Goal: Information Seeking & Learning: Learn about a topic

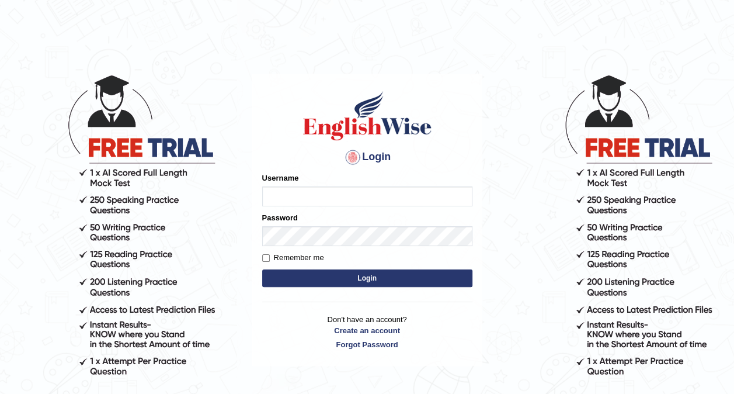
type input "Nomz1986"
click at [340, 270] on button "Login" at bounding box center [367, 278] width 210 height 18
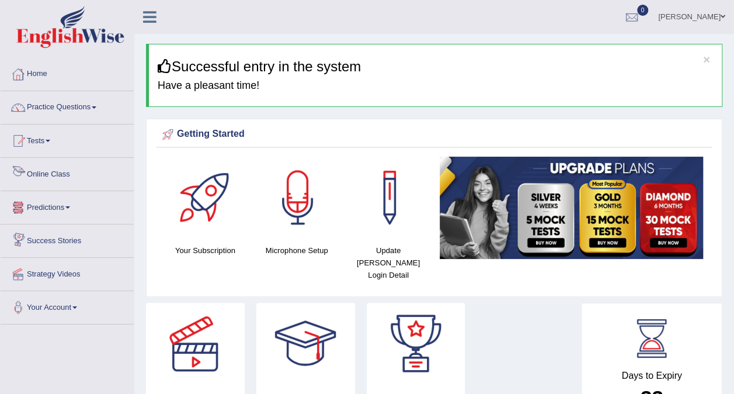
click at [53, 174] on link "Online Class" at bounding box center [67, 172] width 133 height 29
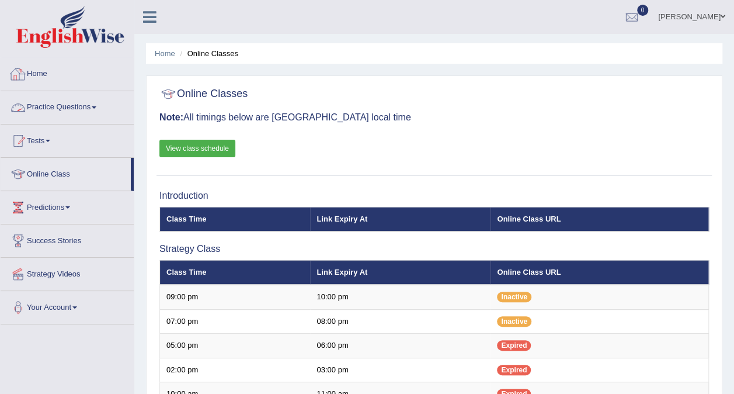
click at [99, 109] on link "Practice Questions" at bounding box center [67, 105] width 133 height 29
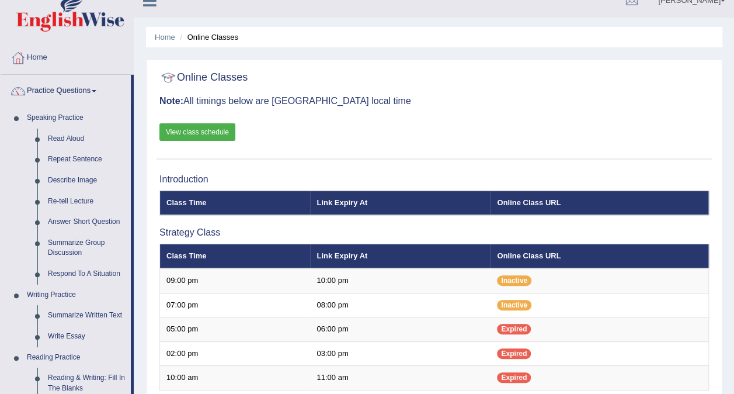
scroll to position [23, 0]
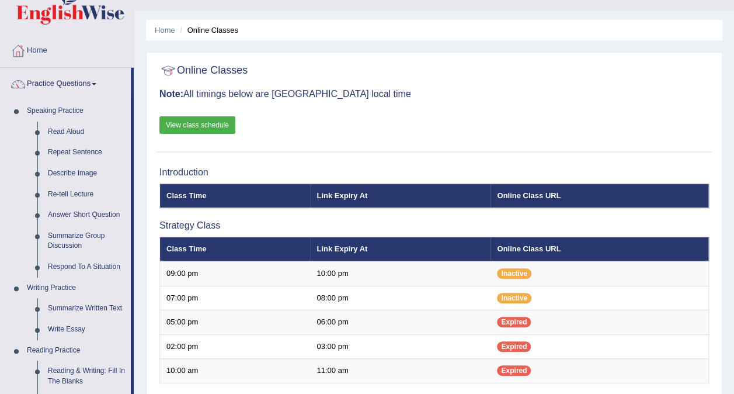
click at [179, 117] on link "View class schedule" at bounding box center [197, 125] width 76 height 18
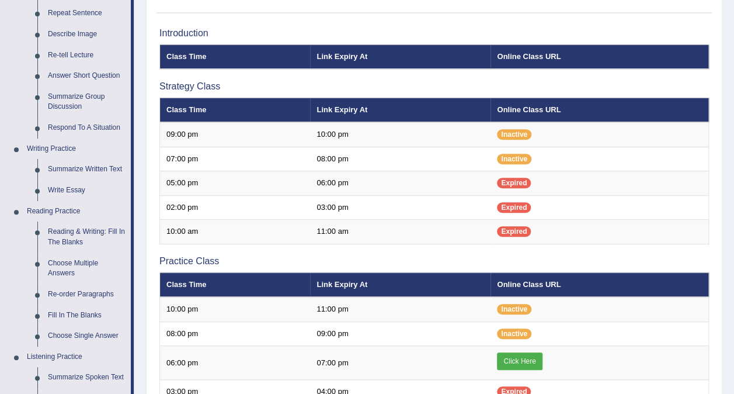
scroll to position [187, 0]
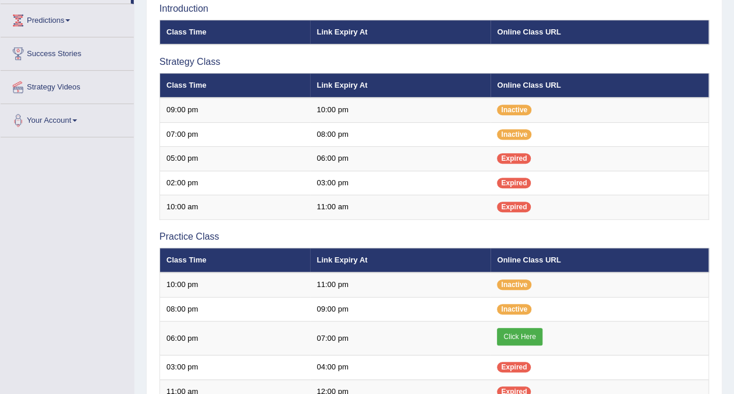
click at [70, 19] on span at bounding box center [67, 20] width 5 height 2
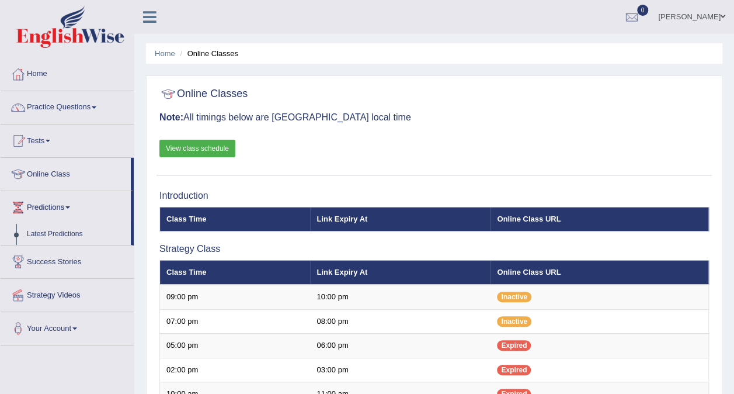
click at [96, 106] on span at bounding box center [94, 107] width 5 height 2
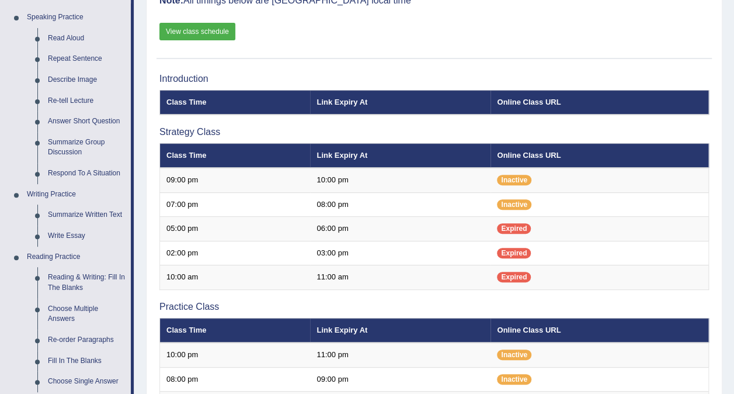
scroll to position [140, 0]
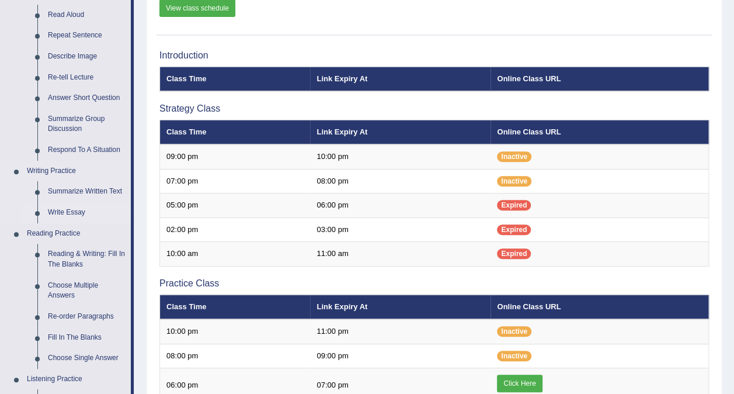
click at [72, 212] on link "Write Essay" at bounding box center [87, 212] width 88 height 21
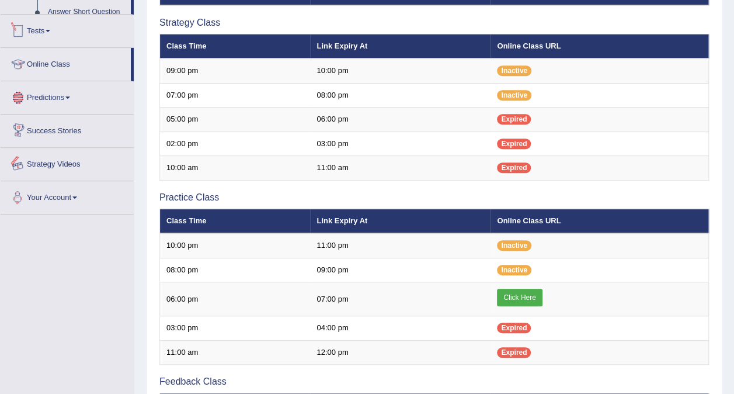
scroll to position [263, 0]
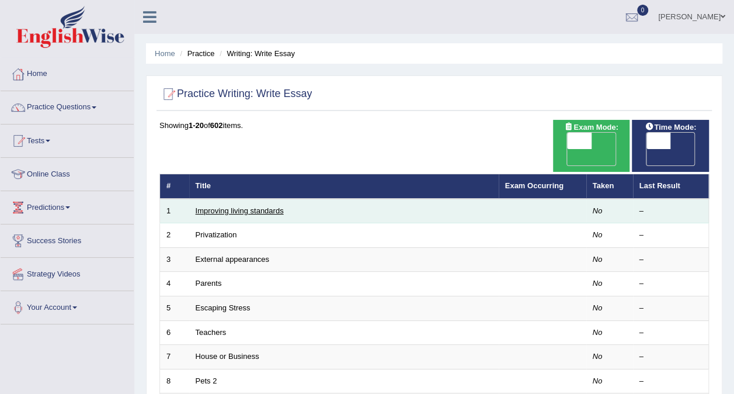
click at [224, 206] on link "Improving living standards" at bounding box center [240, 210] width 88 height 9
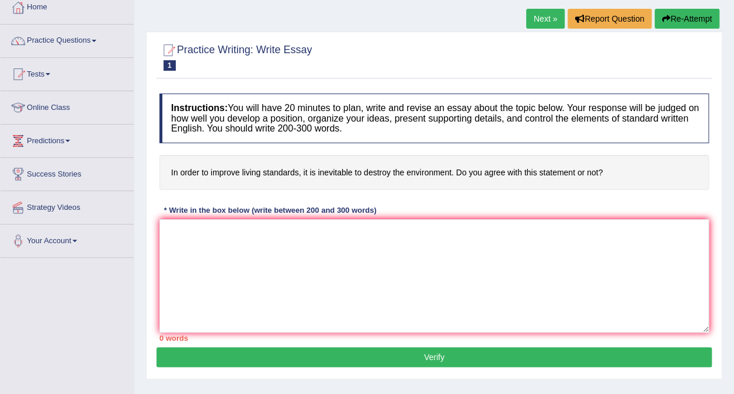
scroll to position [78, 0]
